Goal: Task Accomplishment & Management: Complete application form

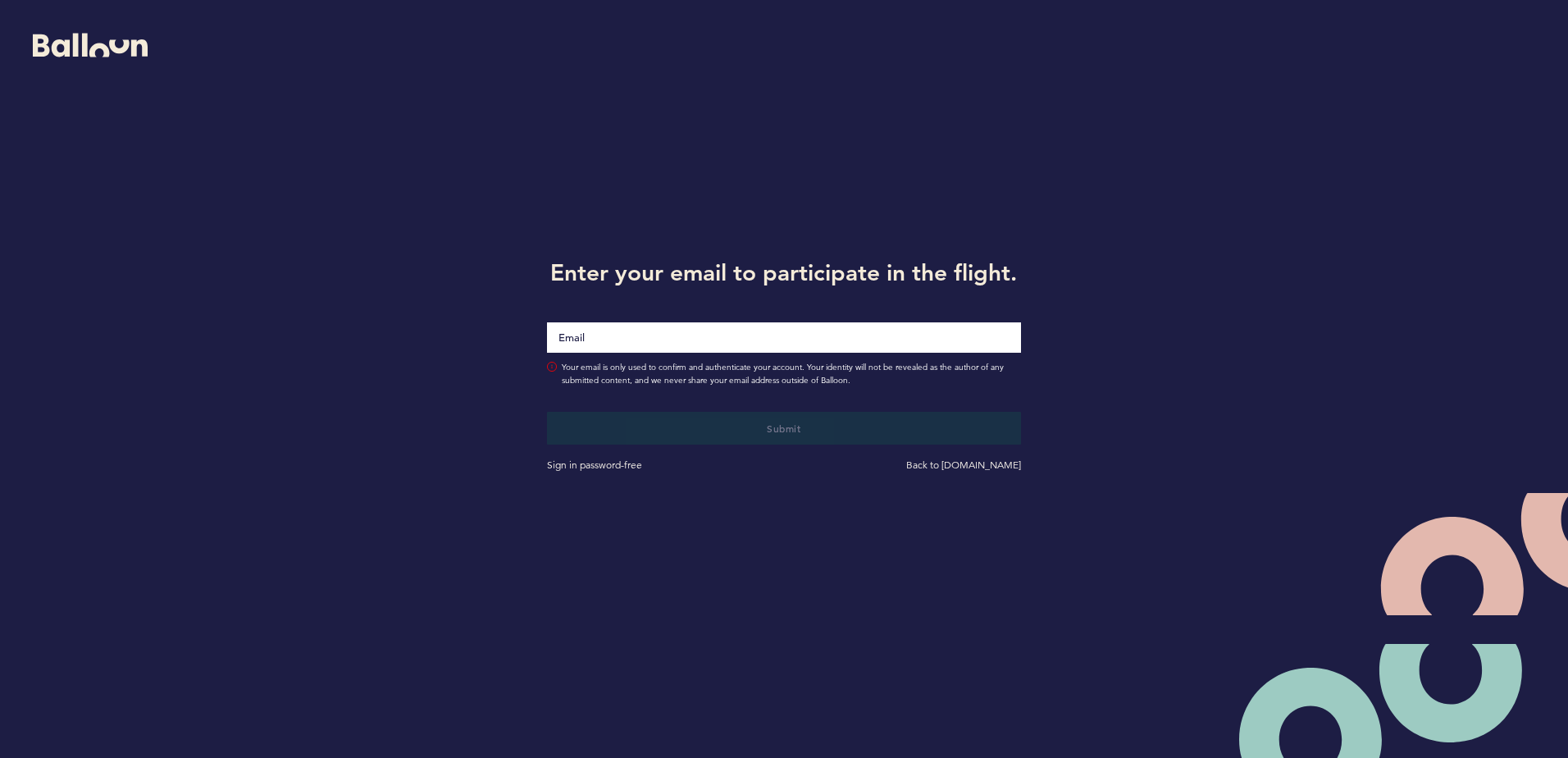
click at [669, 325] on input "Email" at bounding box center [784, 337] width 473 height 30
type input "[EMAIL_ADDRESS][DOMAIN_NAME]"
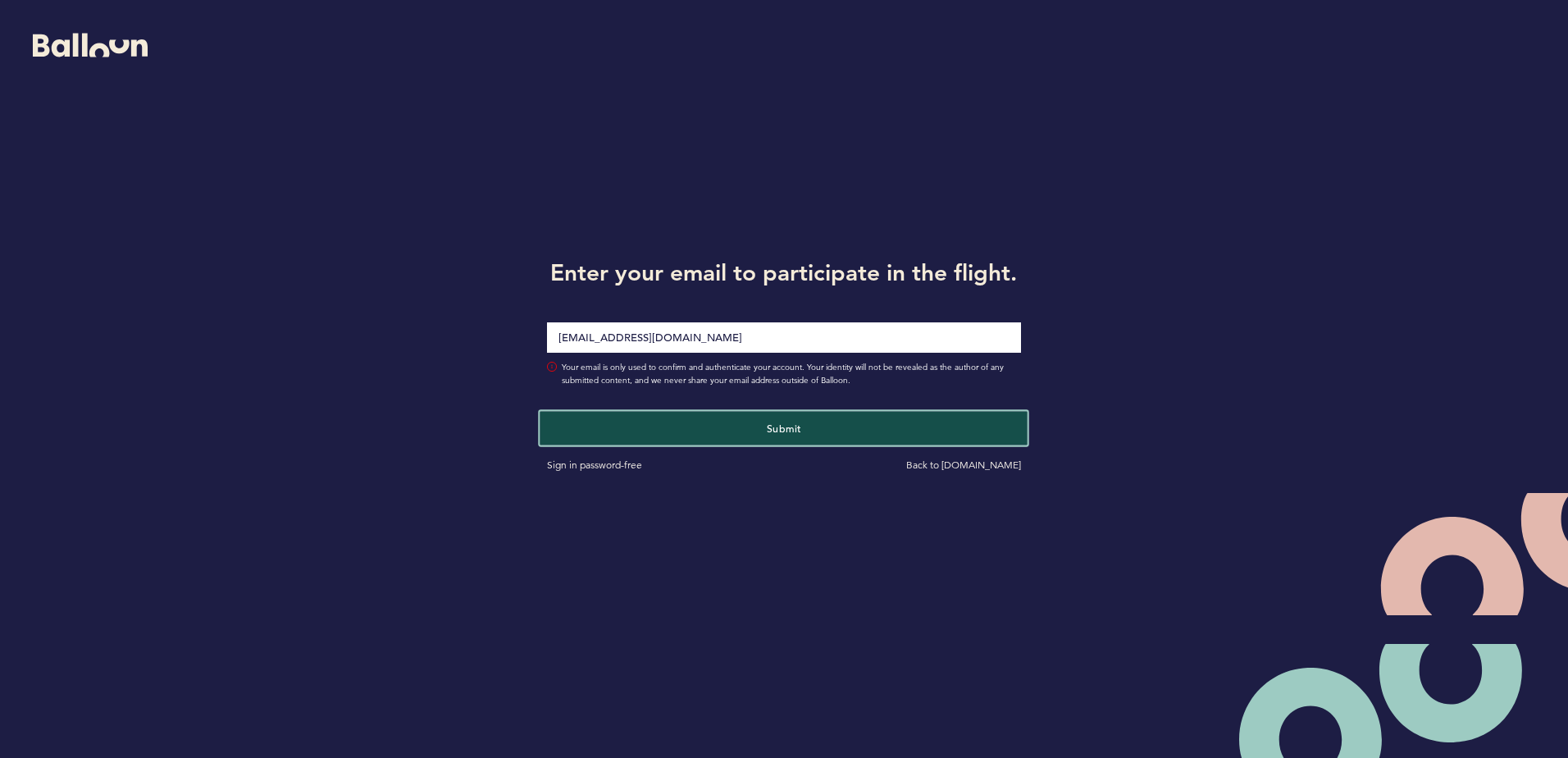
click at [767, 426] on span "Submit" at bounding box center [784, 427] width 34 height 13
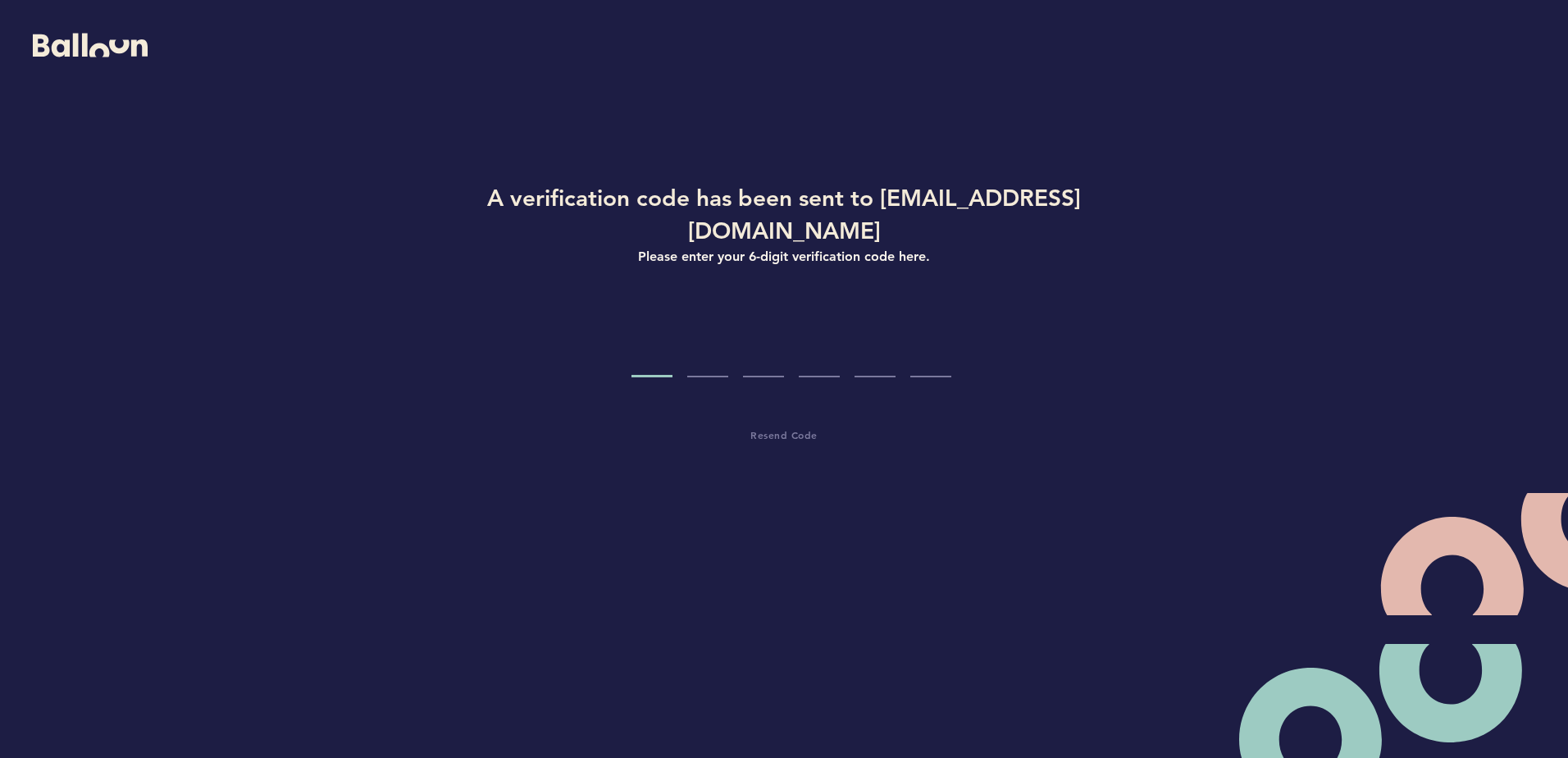
click at [656, 338] on input "Code digit 1" at bounding box center [652, 346] width 41 height 61
type input "5"
type input "3"
type input "7"
type input "1"
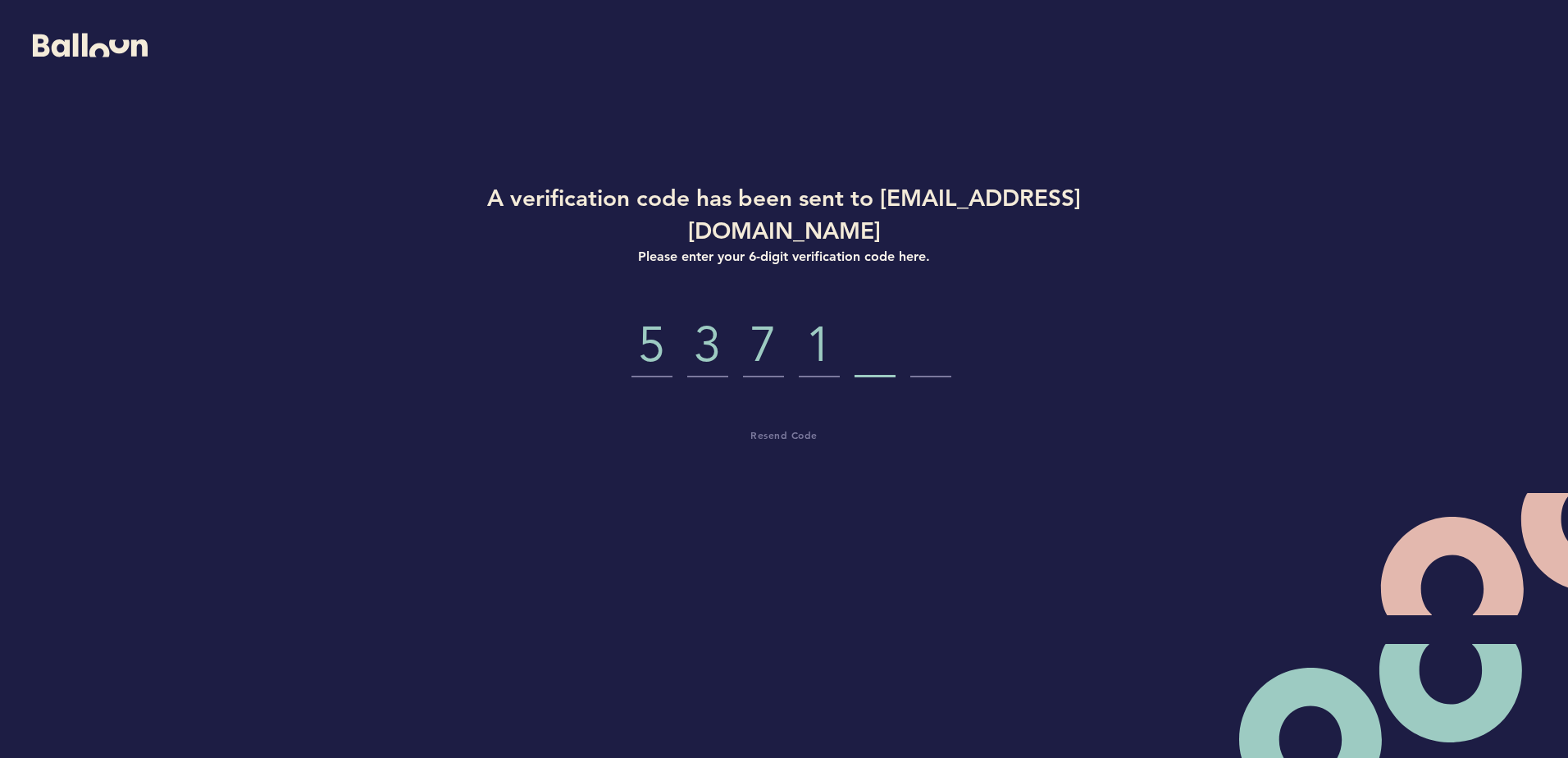
type input "3"
type input "8"
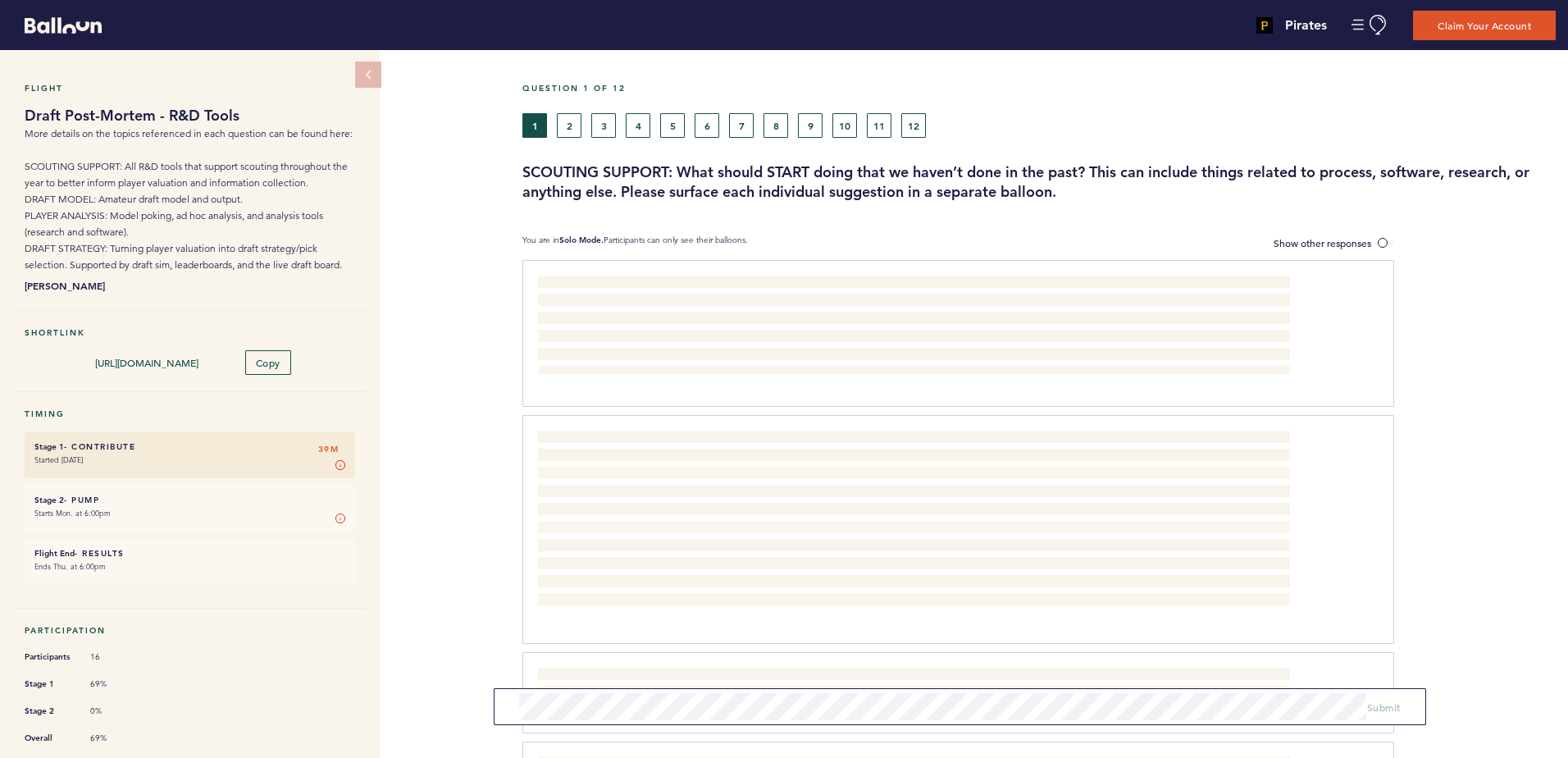
click at [636, 307] on p "We need to find a way to divorce "where the player should be on the board" from…" at bounding box center [913, 324] width 751 height 98
click at [1374, 241] on label "Show other responses" at bounding box center [1334, 243] width 121 height 17
click at [0, 0] on input "Show other responses" at bounding box center [0, 0] width 0 height 0
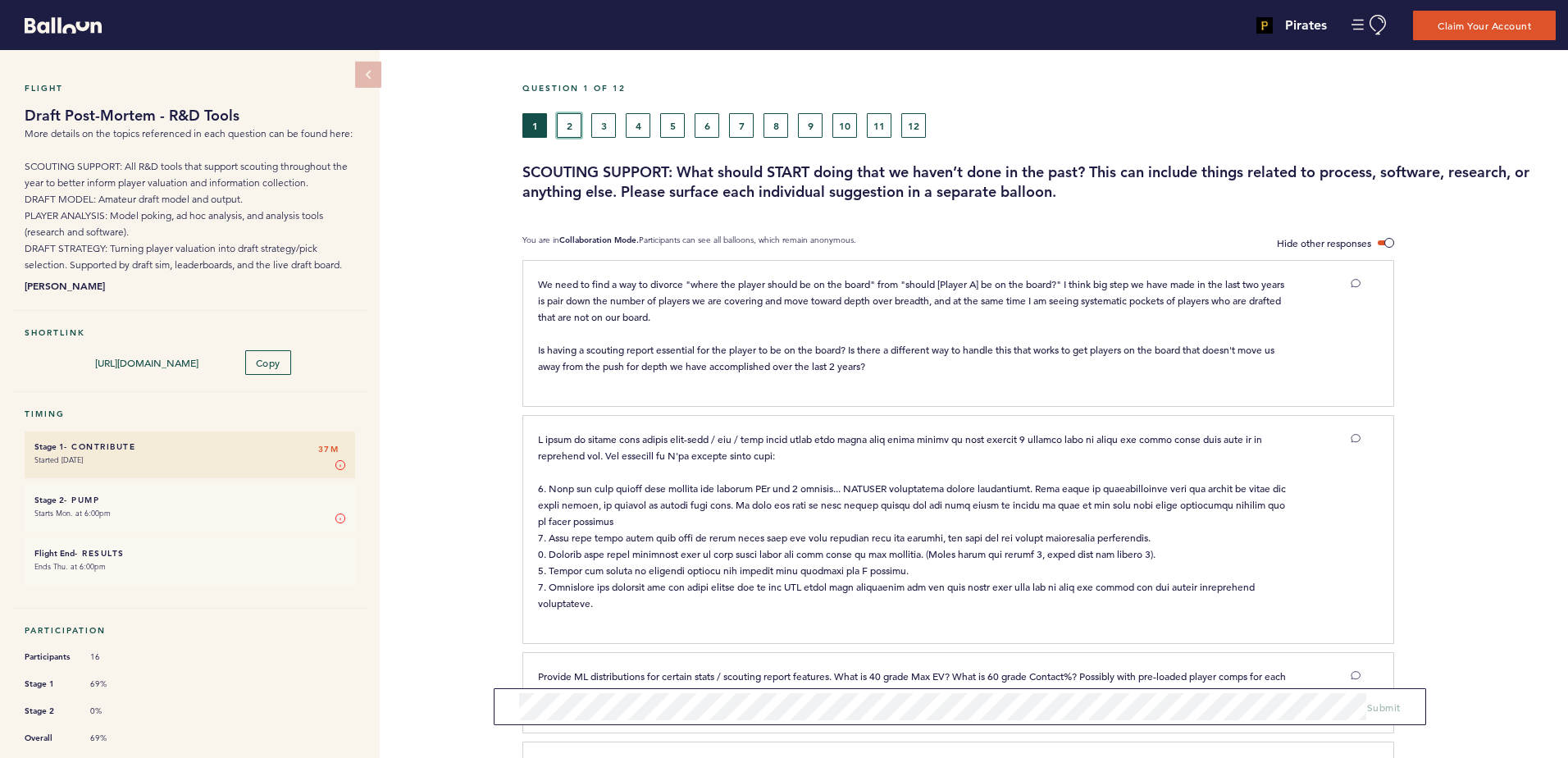
click at [560, 134] on button "2" at bounding box center [569, 124] width 24 height 24
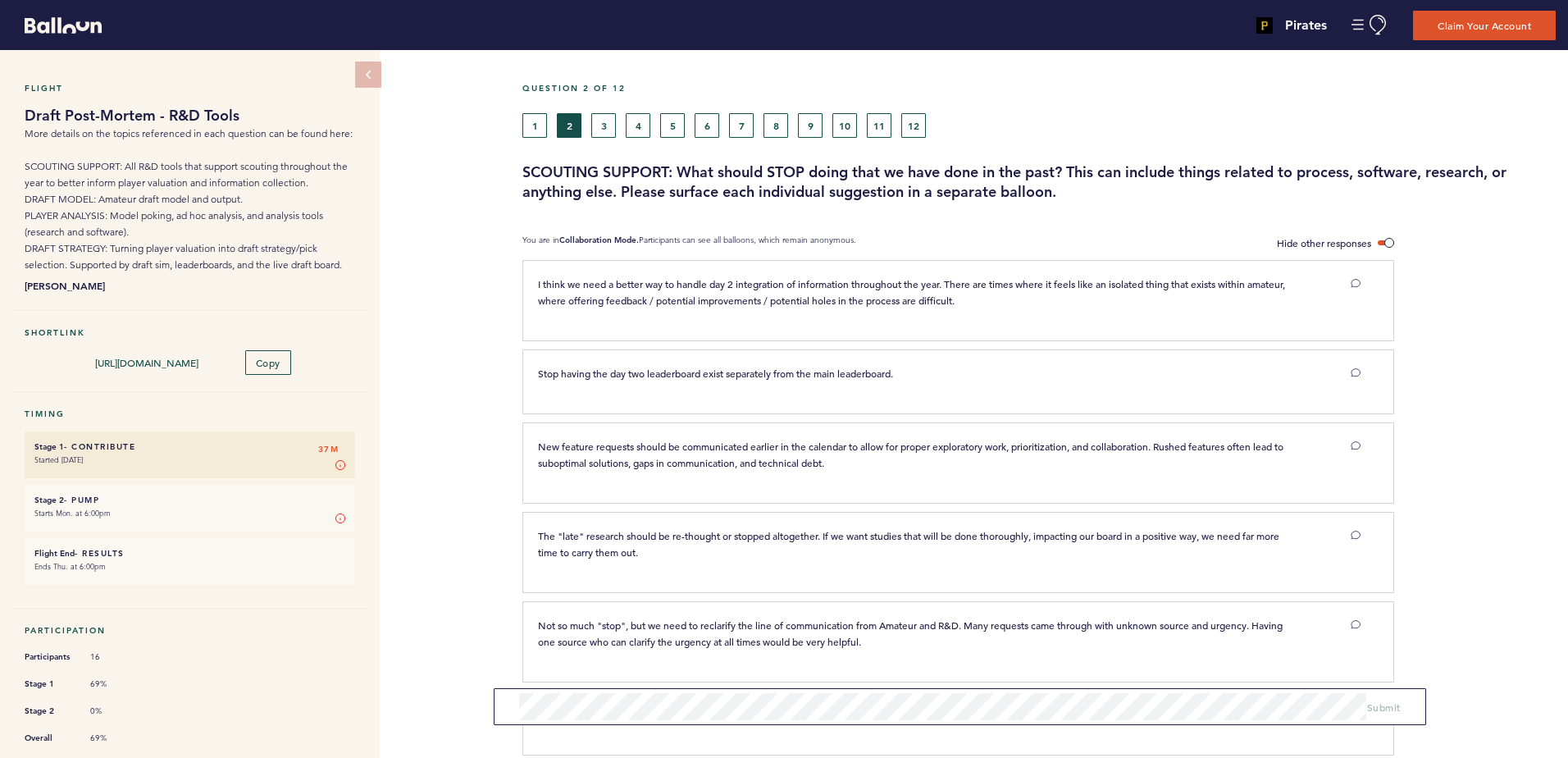
click at [859, 228] on div "Question 2 of 12 1 2 3 4 5 6 7 8 9 10 11 12 SCOUTING SUPPORT: What should STOP …" at bounding box center [1045, 707] width 1046 height 1317
click at [598, 118] on button "3" at bounding box center [603, 124] width 24 height 24
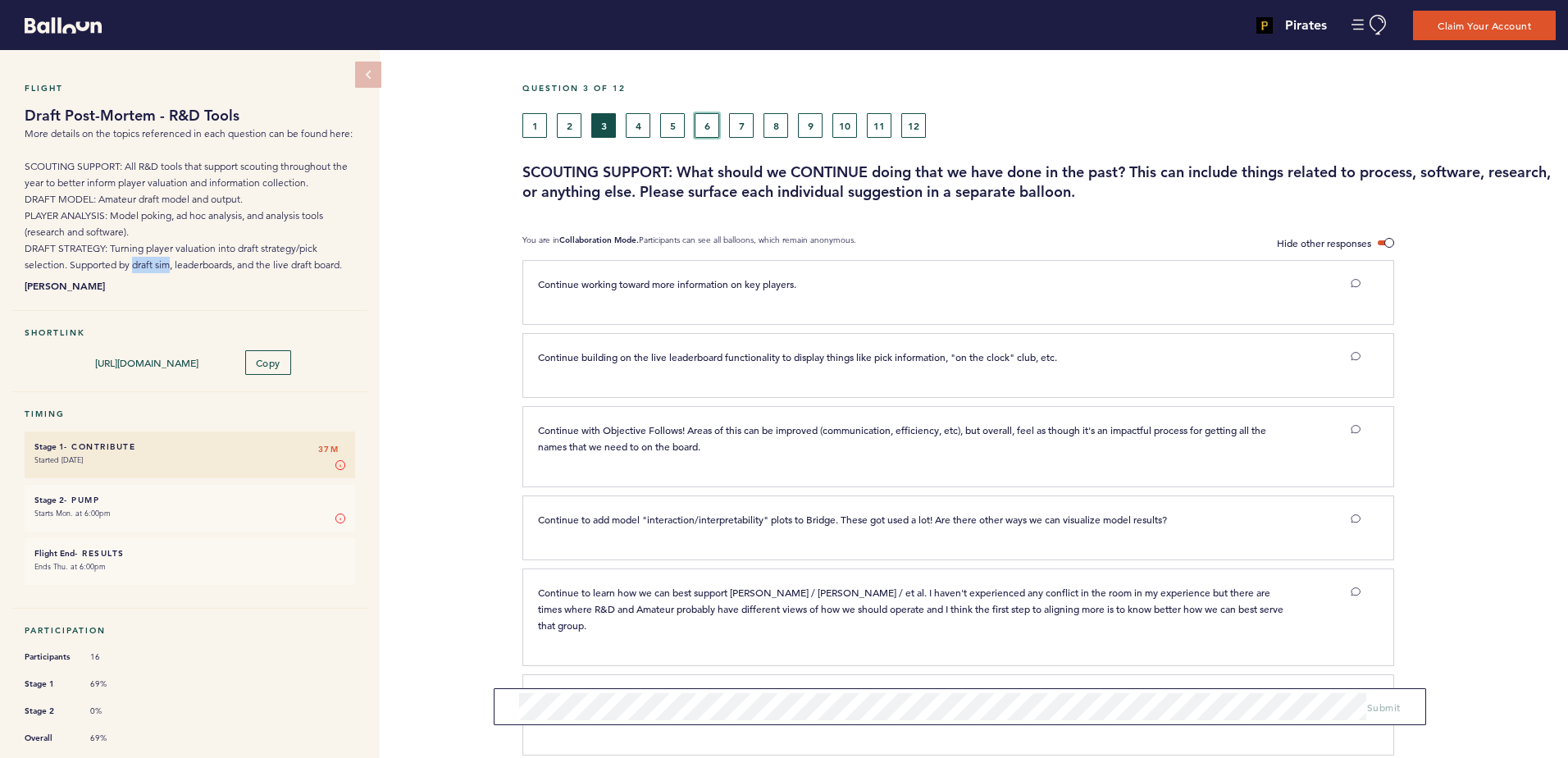
click at [702, 123] on button "6" at bounding box center [707, 124] width 24 height 24
